Goal: Task Accomplishment & Management: Complete application form

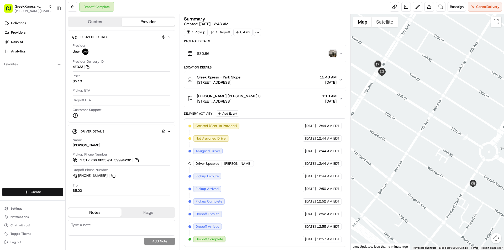
click at [48, 189] on html "GreekXpress - Park Slope [EMAIL_ADDRESS][DOMAIN_NAME] Toggle Sidebar Deliveries…" at bounding box center [252, 125] width 504 height 250
click at [78, 203] on link "Delivery" at bounding box center [95, 201] width 59 height 9
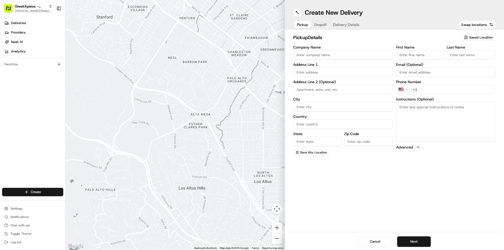
click at [478, 37] on span "Saved Location" at bounding box center [481, 37] width 24 height 5
click at [452, 58] on span "Greek Xpress - Park Slope" at bounding box center [469, 57] width 65 height 5
type input "Greek Xpress - Park Slope"
type input "[STREET_ADDRESS]"
type input "[GEOGRAPHIC_DATA]"
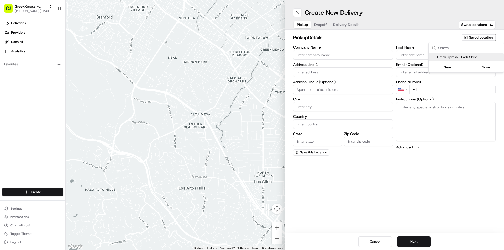
type input "US"
type input "NY"
type input "11215"
type input "Greek"
type input "Xpress"
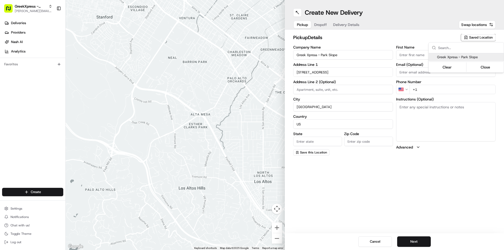
type input "[PHONE_NUMBER]"
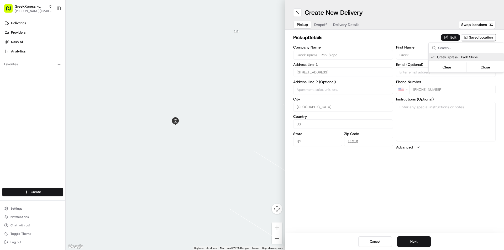
click at [415, 242] on html "GreekXpress - Park Slope [EMAIL_ADDRESS][DOMAIN_NAME] Toggle Sidebar Deliveries…" at bounding box center [252, 125] width 504 height 250
click at [415, 242] on button "Next" at bounding box center [414, 242] width 34 height 11
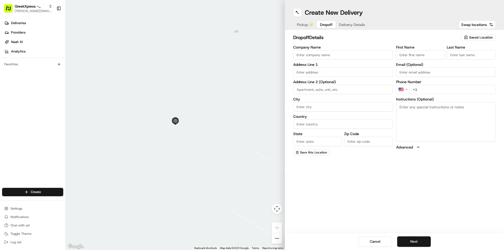
click at [308, 54] on input "Company Name" at bounding box center [343, 54] width 100 height 9
type input "[PERSON_NAME]"
click at [409, 55] on input "First Name" at bounding box center [420, 54] width 49 height 9
type input "[PERSON_NAME]"
click at [461, 55] on input "Last Name" at bounding box center [471, 54] width 49 height 9
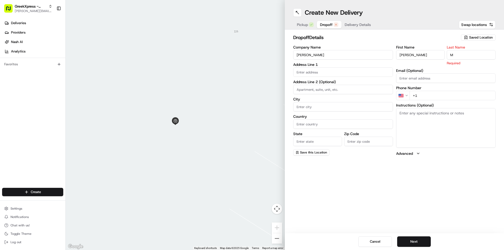
type input "M"
click at [304, 70] on input "text" at bounding box center [343, 72] width 100 height 9
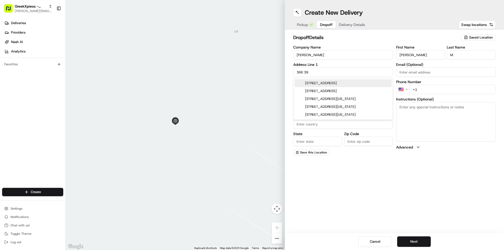
click at [334, 83] on div "[STREET_ADDRESS]" at bounding box center [343, 83] width 97 height 8
type input "[STREET_ADDRESS]"
type input "[GEOGRAPHIC_DATA]"
type input "NY"
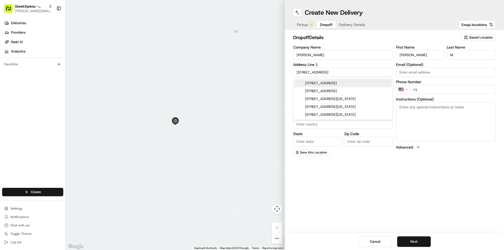
type input "11232"
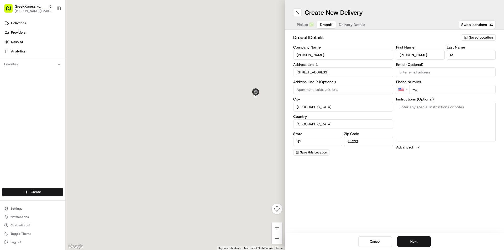
type input "[STREET_ADDRESS]"
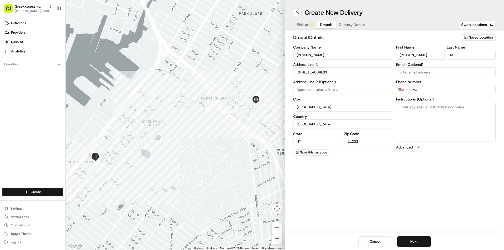
click at [422, 90] on input "+1" at bounding box center [453, 89] width 86 height 9
type input "[PHONE_NUMBER]"
click at [415, 240] on button "Next" at bounding box center [414, 242] width 34 height 11
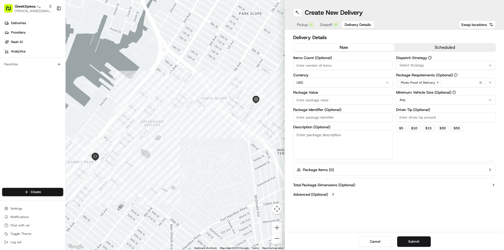
click at [306, 65] on input "Items Count (Optional)" at bounding box center [343, 65] width 100 height 9
type input "2"
click at [308, 98] on input "Package Value" at bounding box center [343, 99] width 100 height 9
type input "29.89"
click at [491, 65] on icon "button" at bounding box center [490, 65] width 4 height 4
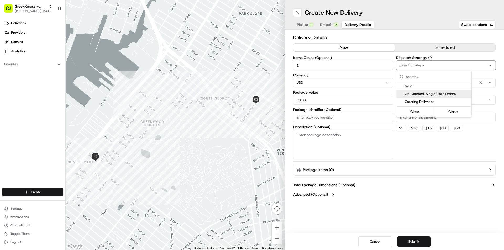
click at [421, 93] on span "On-Demand, Single Plate Orders" at bounding box center [437, 94] width 65 height 5
click at [430, 180] on html "GreekXpress - Park Slope [EMAIL_ADDRESS][DOMAIN_NAME] Toggle Sidebar Deliveries…" at bounding box center [252, 125] width 504 height 250
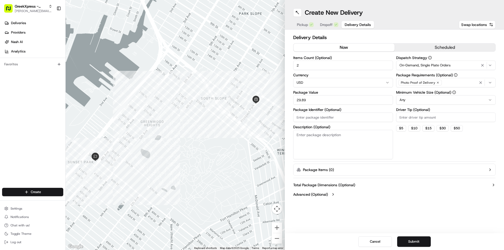
click at [410, 117] on input "Driver Tip (Optional)" at bounding box center [446, 117] width 100 height 9
type input "6.00"
click at [414, 240] on button "Submit" at bounding box center [414, 242] width 34 height 11
